Goal: Check status: Check status

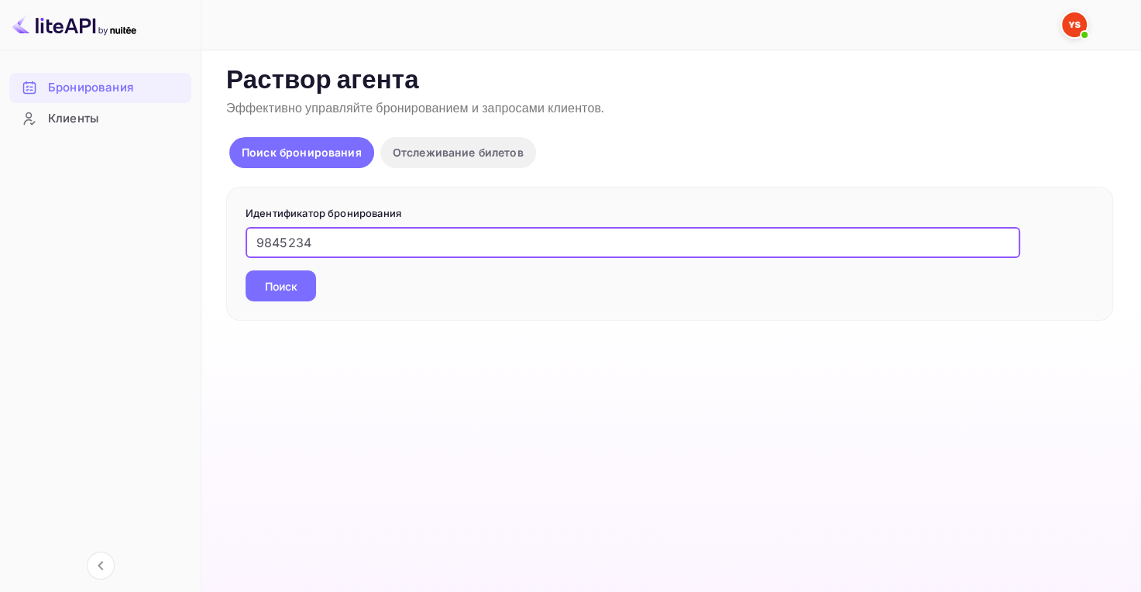
type input "9845234"
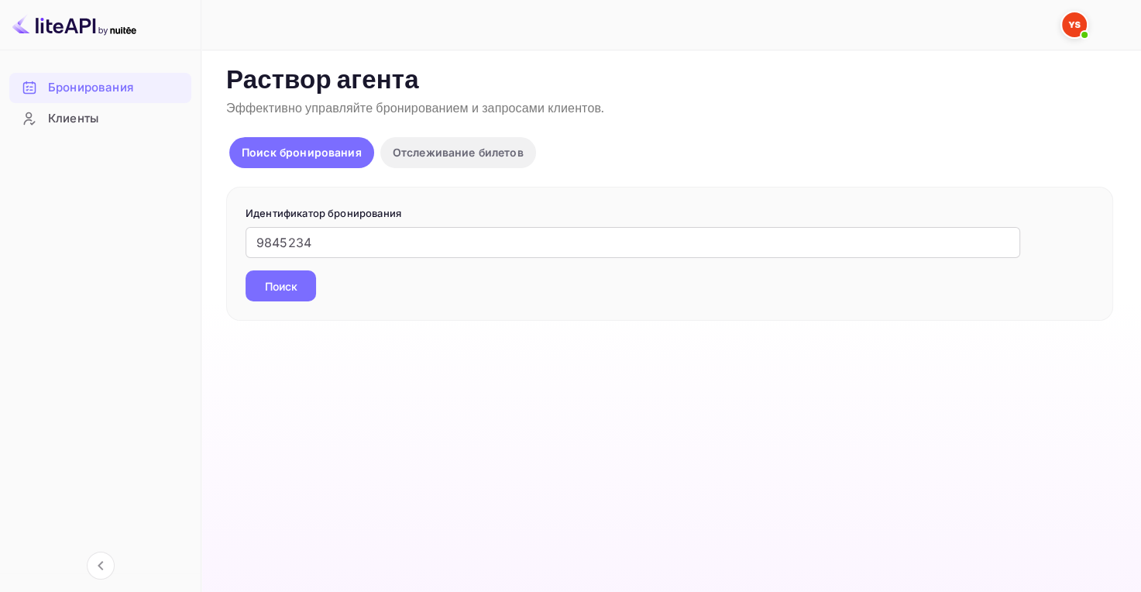
click at [273, 283] on ya-tr-span "Поиск" at bounding box center [281, 286] width 33 height 16
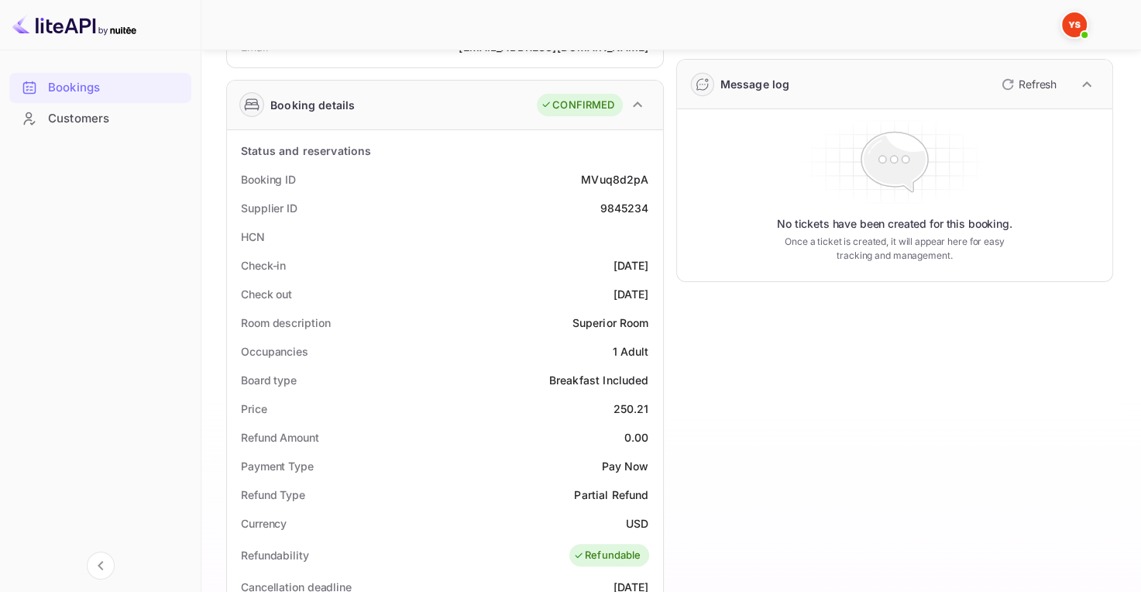
scroll to position [232, 0]
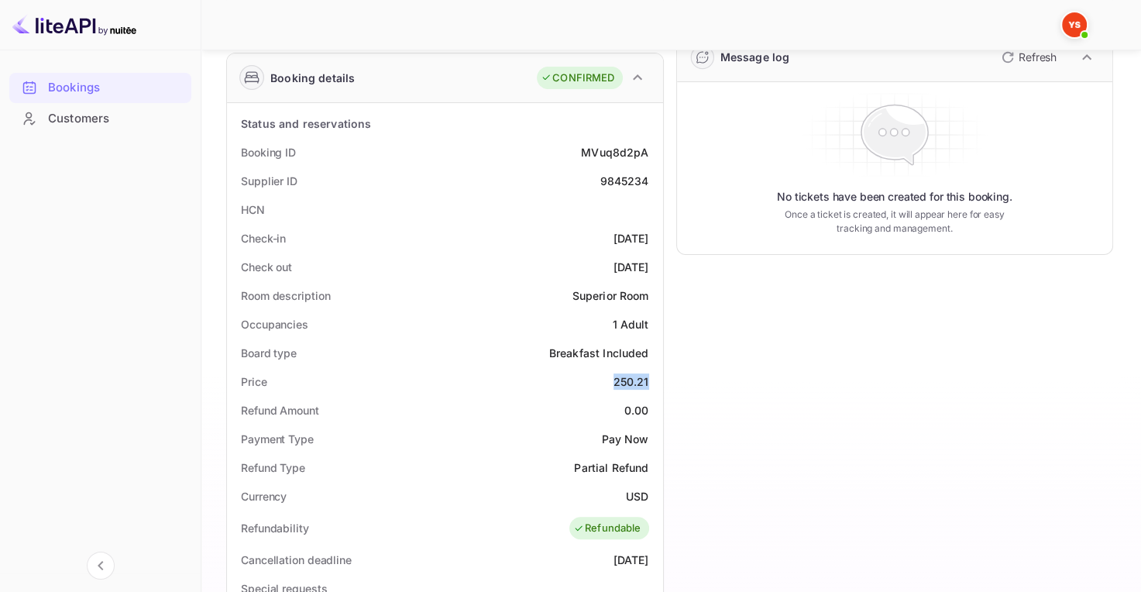
drag, startPoint x: 616, startPoint y: 373, endPoint x: 648, endPoint y: 382, distance: 32.9
click at [648, 382] on div "250.21" at bounding box center [632, 381] width 36 height 16
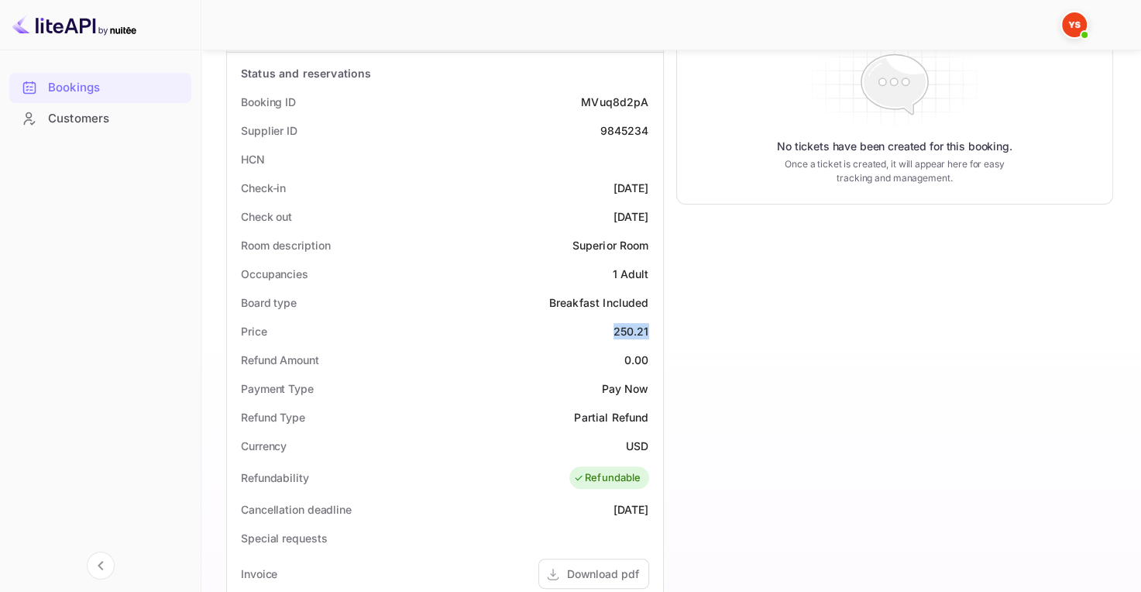
scroll to position [310, 0]
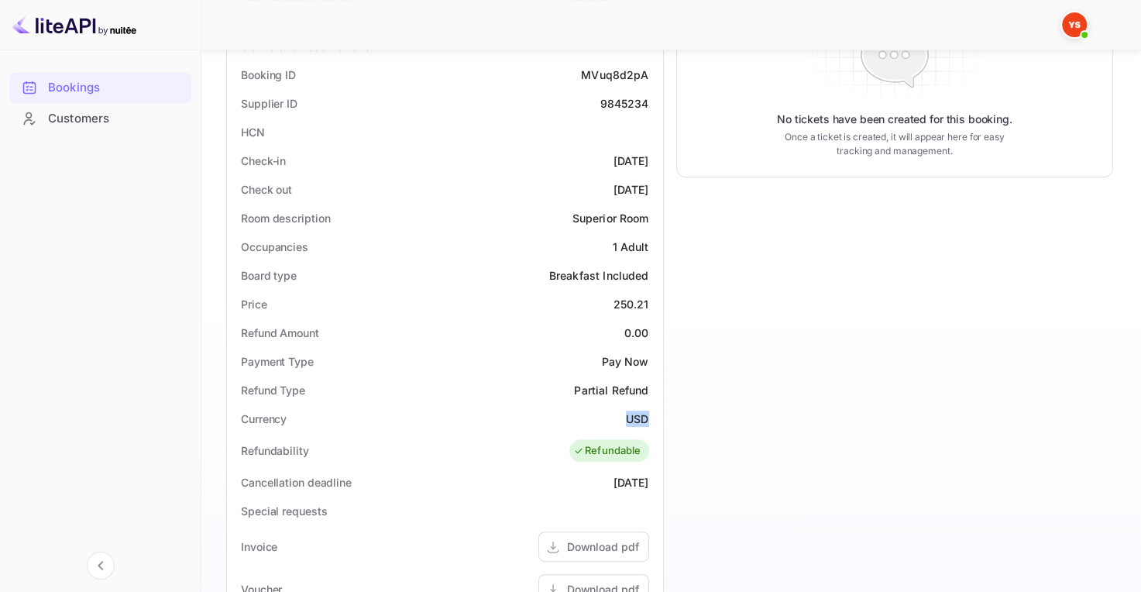
drag, startPoint x: 626, startPoint y: 419, endPoint x: 648, endPoint y: 419, distance: 22.5
click at [648, 419] on div "Currency USD" at bounding box center [445, 418] width 424 height 29
copy ya-tr-span "USD"
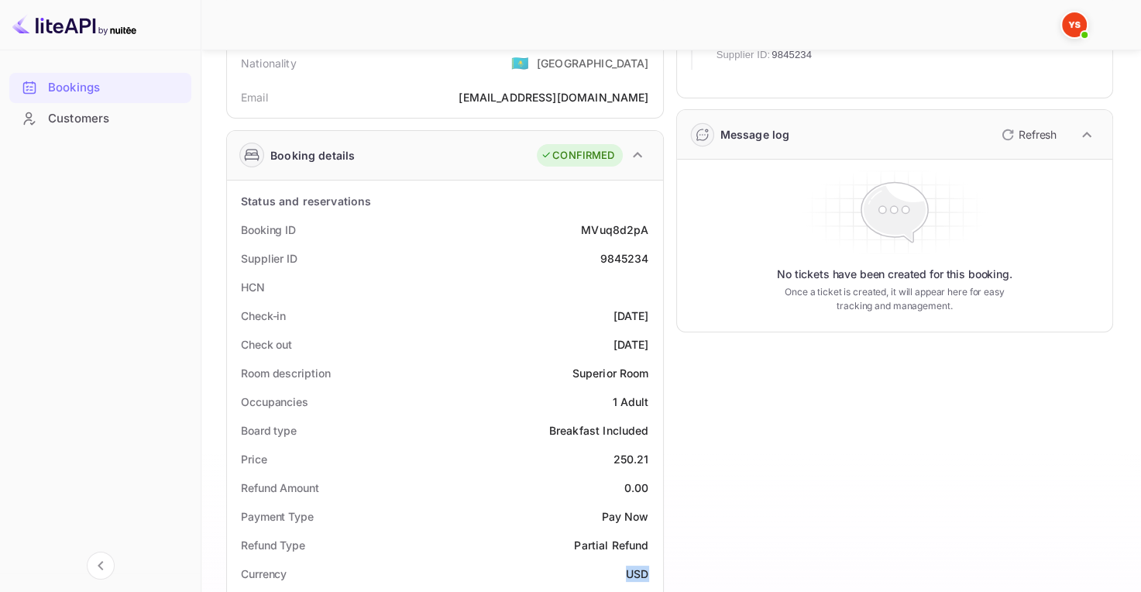
scroll to position [77, 0]
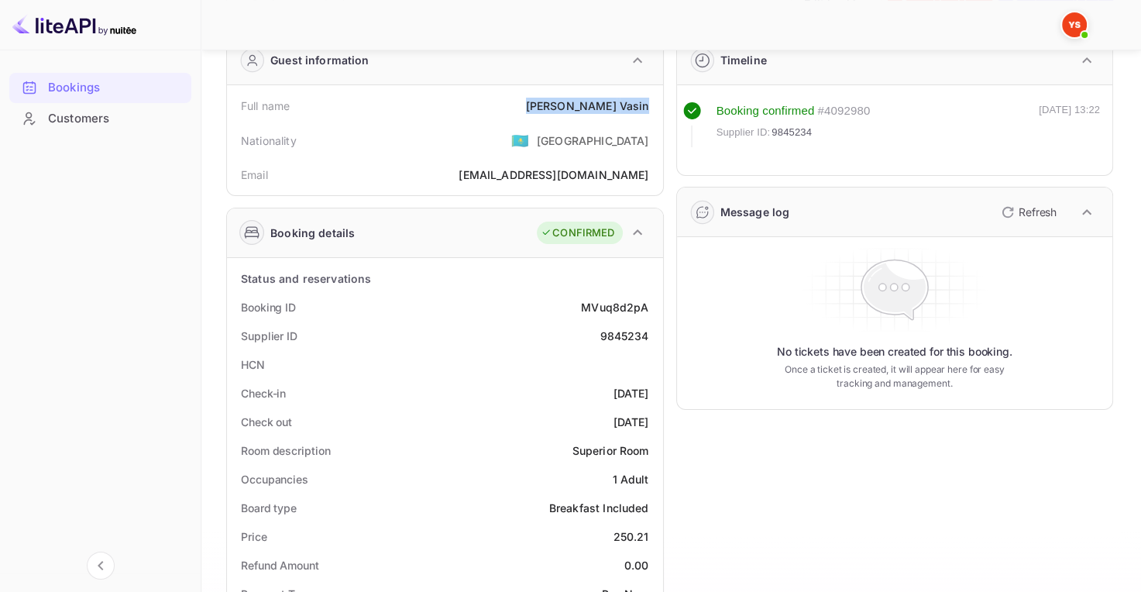
drag, startPoint x: 579, startPoint y: 105, endPoint x: 644, endPoint y: 105, distance: 65.1
click at [649, 104] on div "Full name [PERSON_NAME]" at bounding box center [445, 105] width 424 height 29
copy div "[PERSON_NAME]"
